Goal: Browse casually

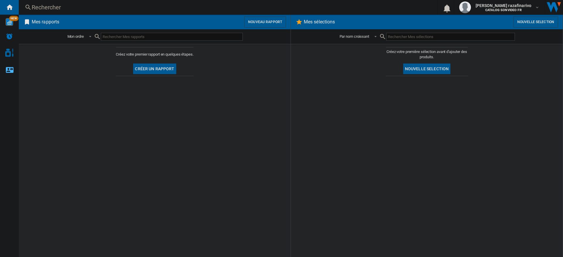
click at [258, 137] on md-content "Créez votre premier rapport en quelques étapes. Créer un rapport" at bounding box center [155, 150] width 272 height 213
